Goal: Find specific page/section: Find specific page/section

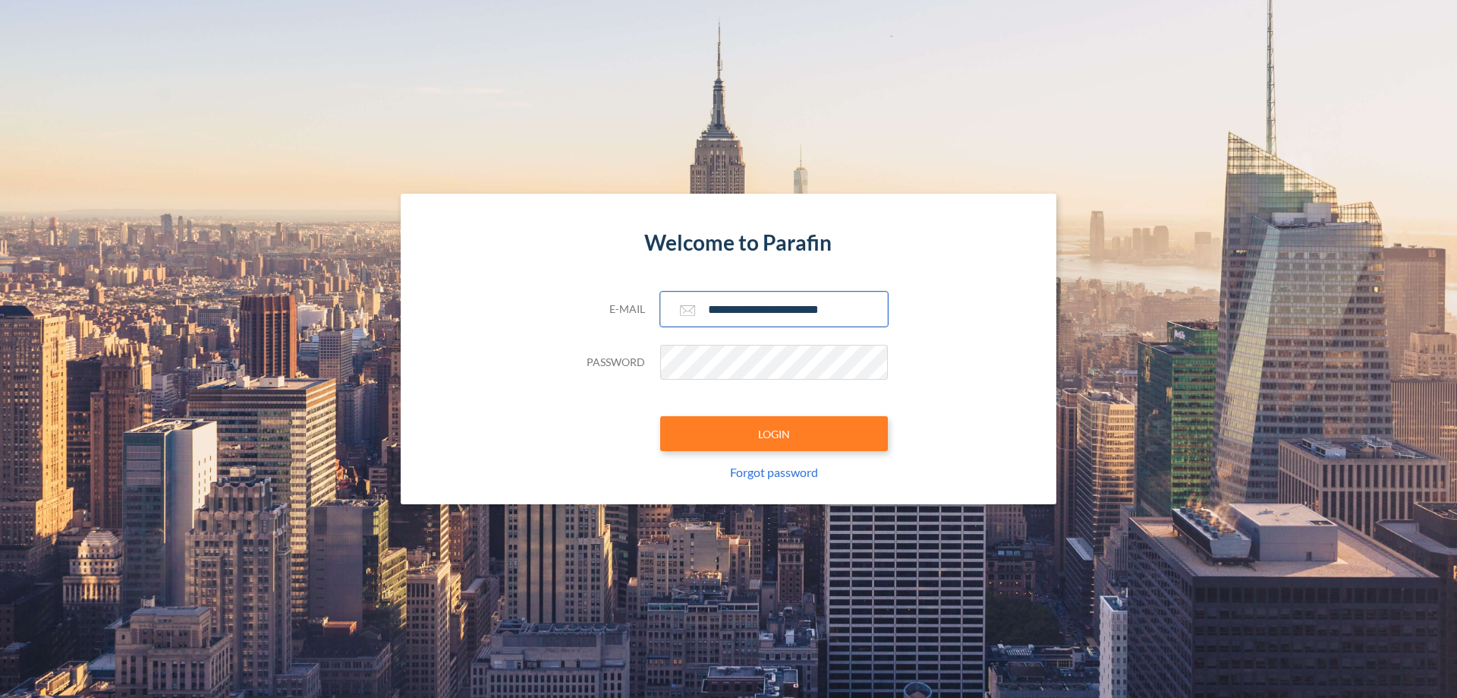
type input "**********"
click at [774, 433] on button "LOGIN" at bounding box center [774, 433] width 228 height 35
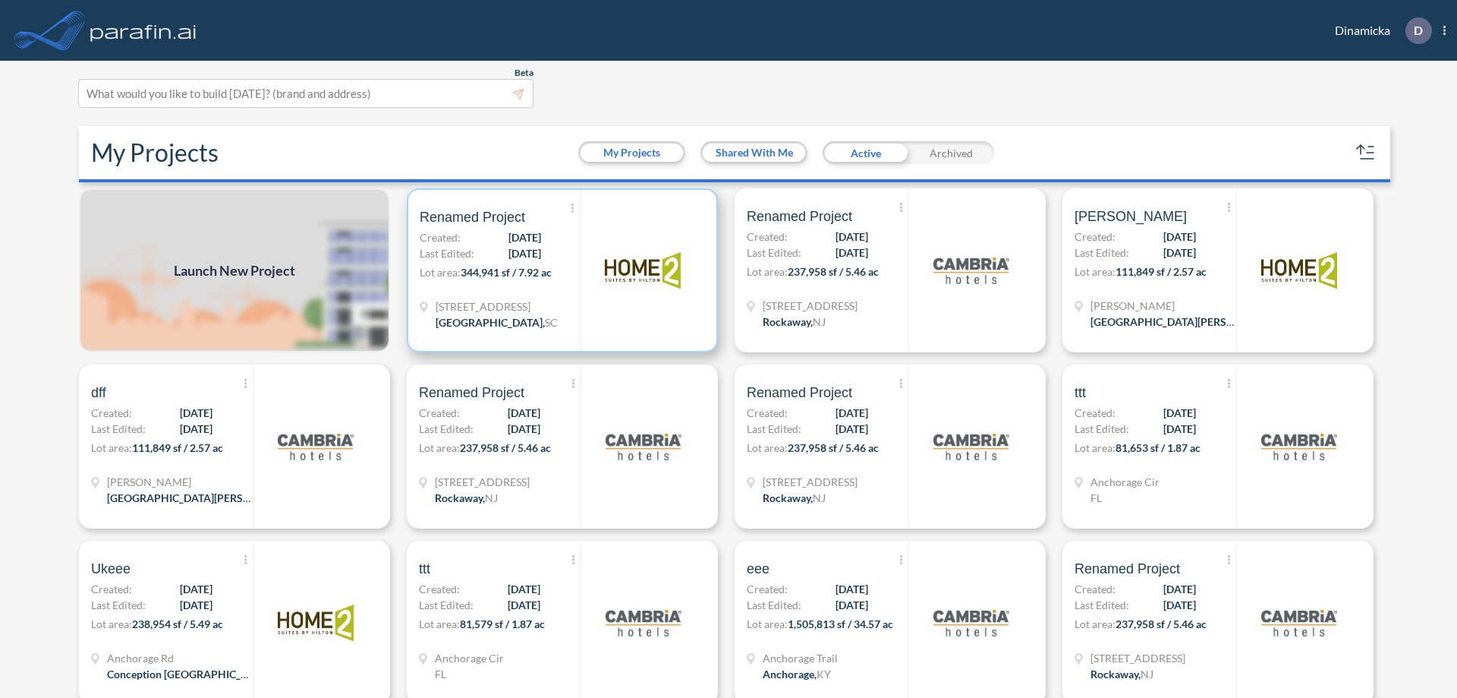
scroll to position [4, 0]
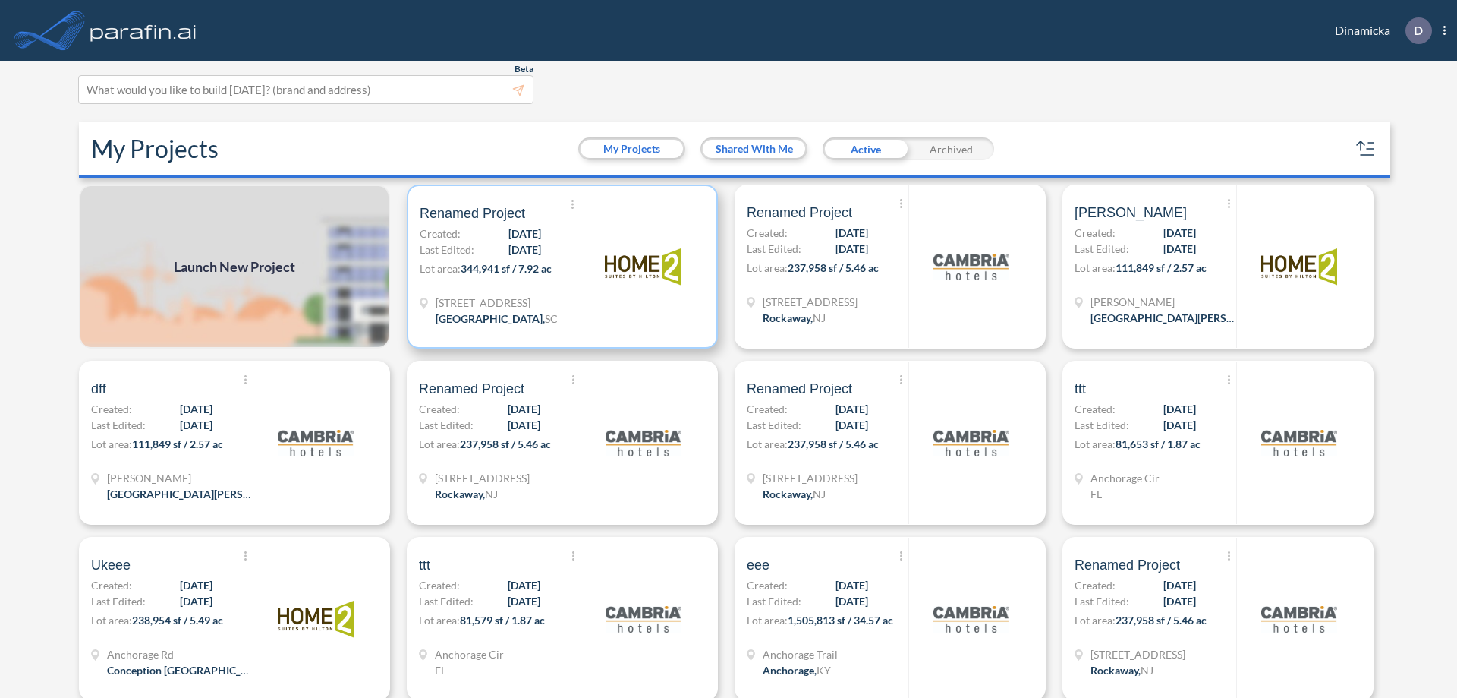
click at [559, 266] on p "Lot area: 344,941 sf / 7.92 ac" at bounding box center [500, 271] width 161 height 22
